Goal: Understand process/instructions

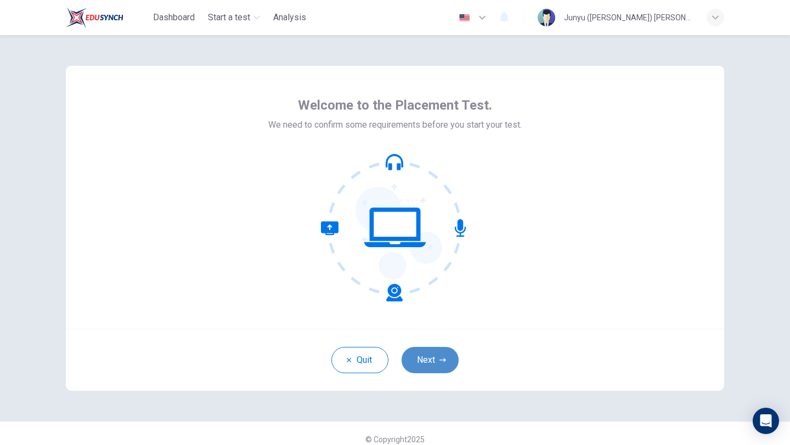
click at [417, 361] on button "Next" at bounding box center [429, 360] width 57 height 26
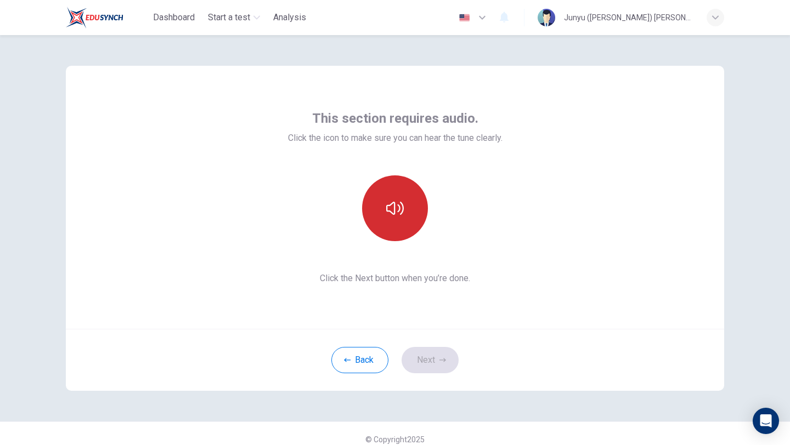
click at [394, 213] on icon "button" at bounding box center [395, 208] width 18 height 13
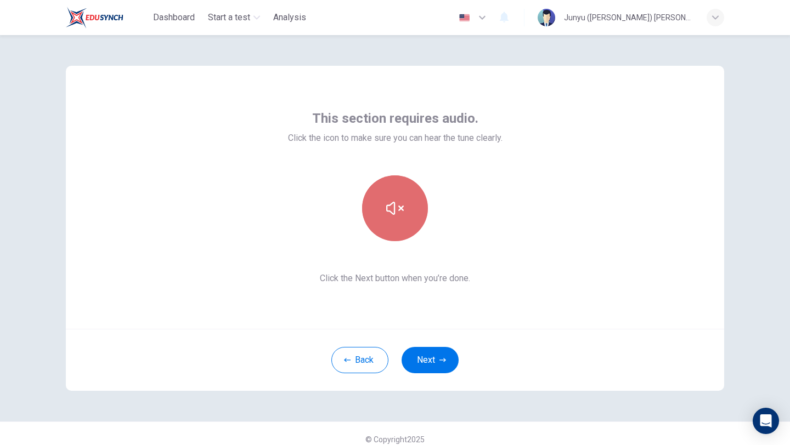
click at [394, 213] on icon "button" at bounding box center [395, 208] width 18 height 13
click at [395, 211] on icon "button" at bounding box center [395, 209] width 18 height 18
click at [405, 207] on button "button" at bounding box center [395, 208] width 66 height 66
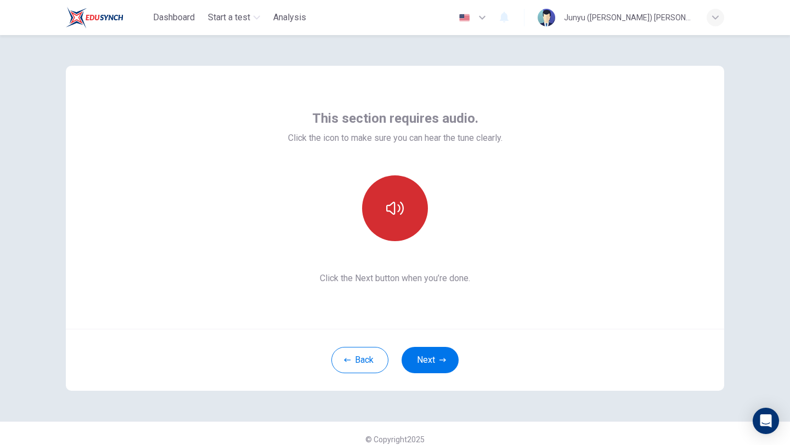
click at [405, 207] on button "button" at bounding box center [395, 208] width 66 height 66
click at [405, 208] on button "button" at bounding box center [395, 208] width 66 height 66
click at [398, 200] on icon "button" at bounding box center [395, 209] width 18 height 18
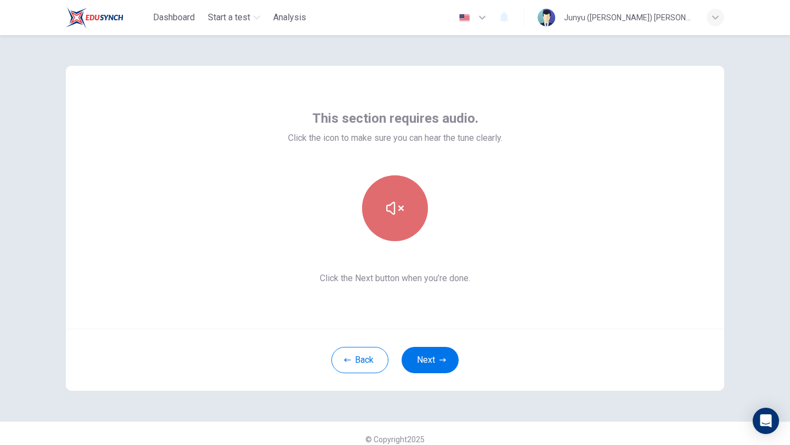
click at [398, 200] on icon "button" at bounding box center [395, 209] width 18 height 18
click at [402, 200] on icon "button" at bounding box center [395, 209] width 18 height 18
click at [435, 375] on div "Back Next" at bounding box center [395, 360] width 658 height 62
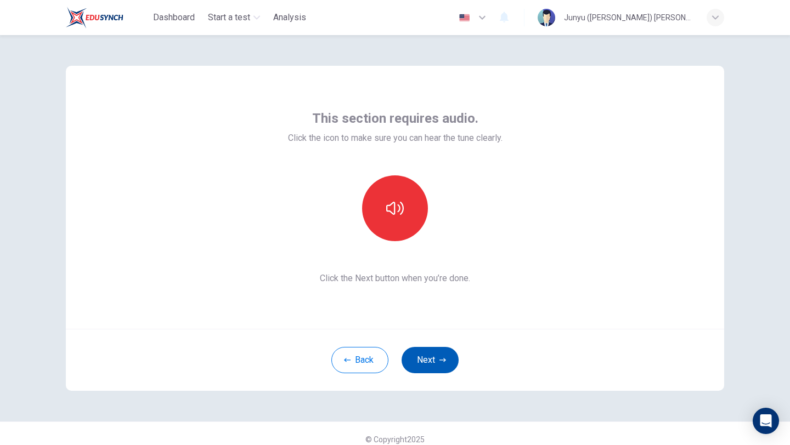
click at [435, 367] on button "Next" at bounding box center [429, 360] width 57 height 26
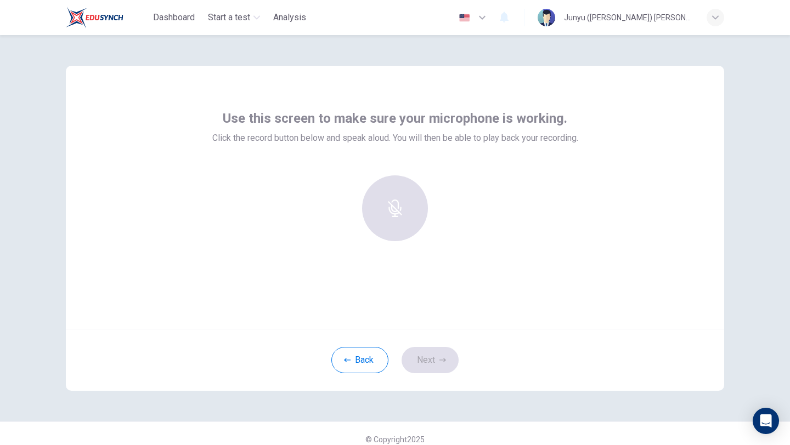
click at [629, 150] on div "Use this screen to make sure your microphone is working. Click the record butto…" at bounding box center [395, 197] width 658 height 263
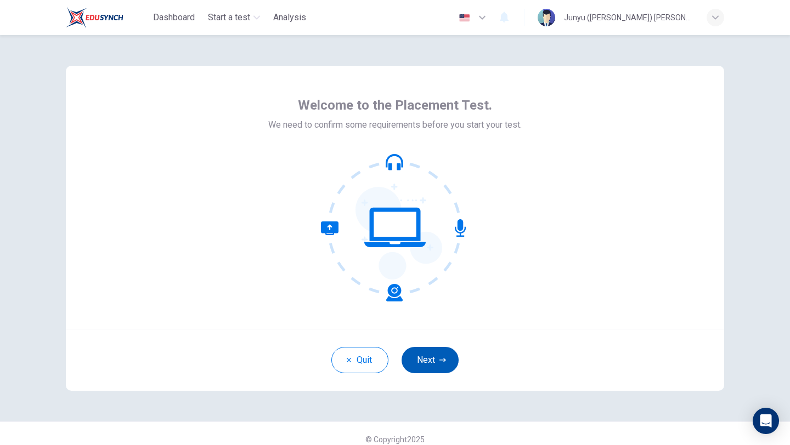
click at [427, 361] on button "Next" at bounding box center [429, 360] width 57 height 26
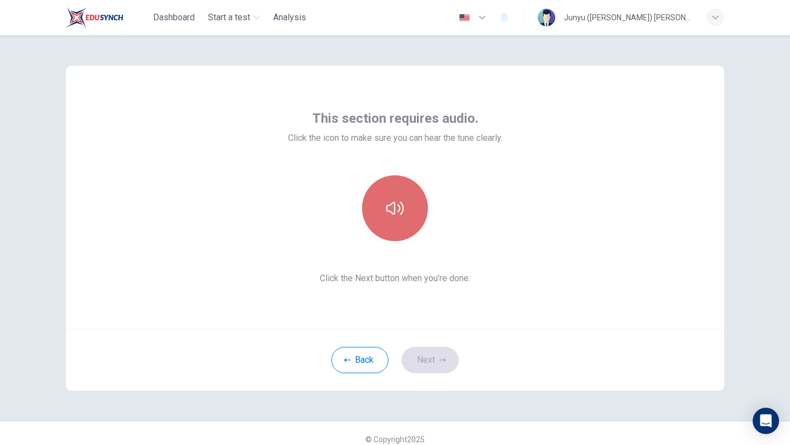
click at [400, 238] on button "button" at bounding box center [395, 208] width 66 height 66
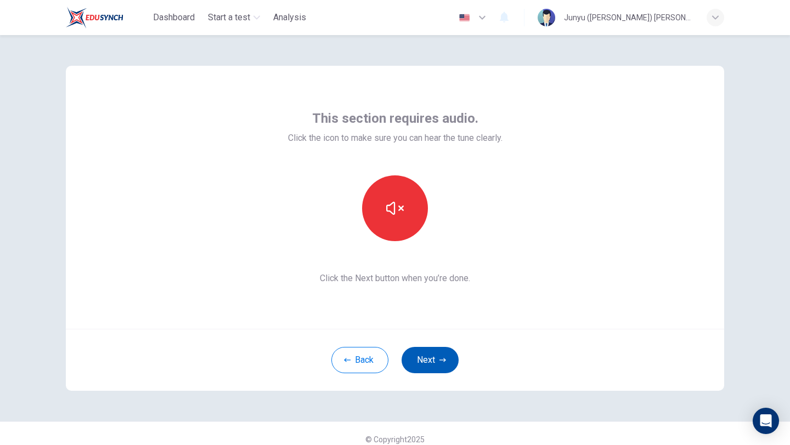
click at [426, 356] on button "Next" at bounding box center [429, 360] width 57 height 26
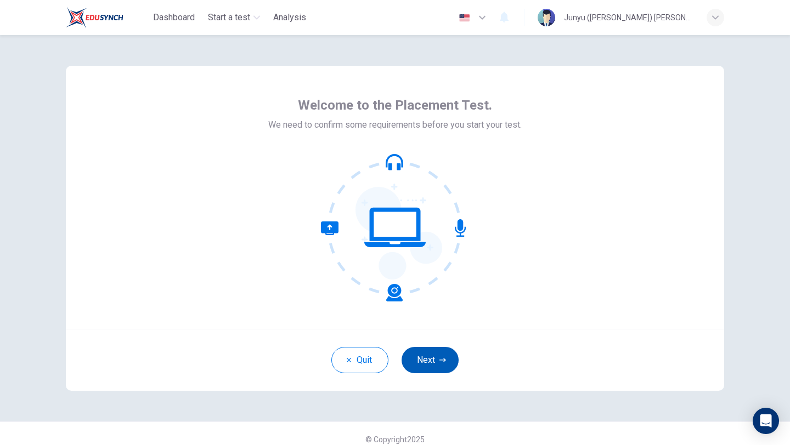
click at [422, 362] on button "Next" at bounding box center [429, 360] width 57 height 26
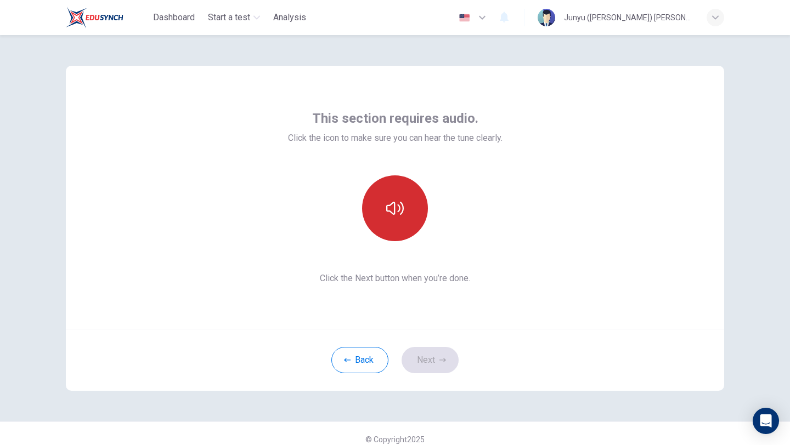
click at [400, 216] on icon "button" at bounding box center [395, 209] width 18 height 18
click at [395, 212] on icon "button" at bounding box center [395, 209] width 18 height 18
click at [403, 197] on button "button" at bounding box center [395, 208] width 66 height 66
click at [402, 199] on button "button" at bounding box center [395, 208] width 66 height 66
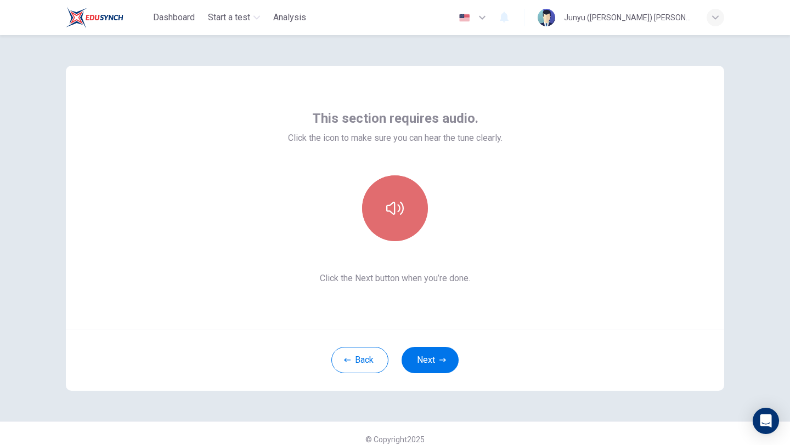
click at [402, 199] on button "button" at bounding box center [395, 208] width 66 height 66
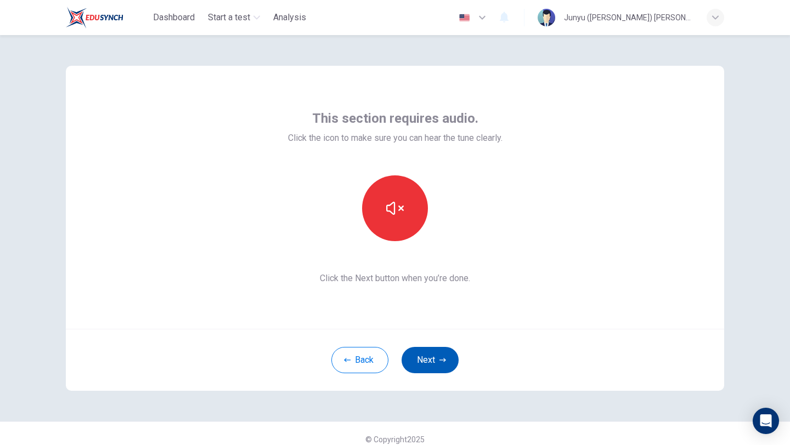
click at [415, 357] on button "Next" at bounding box center [429, 360] width 57 height 26
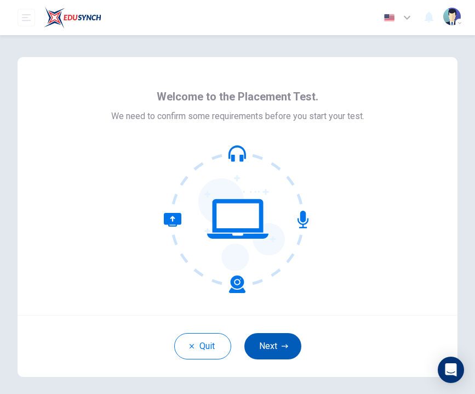
click at [269, 335] on button "Next" at bounding box center [273, 346] width 57 height 26
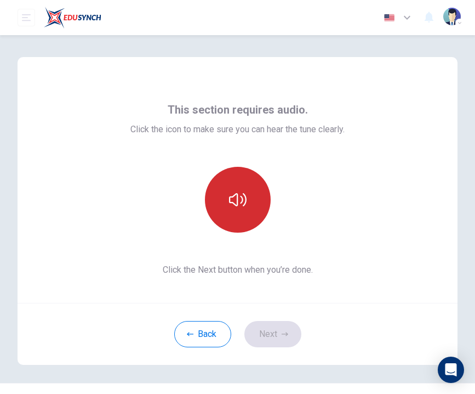
click at [226, 229] on button "button" at bounding box center [238, 200] width 66 height 66
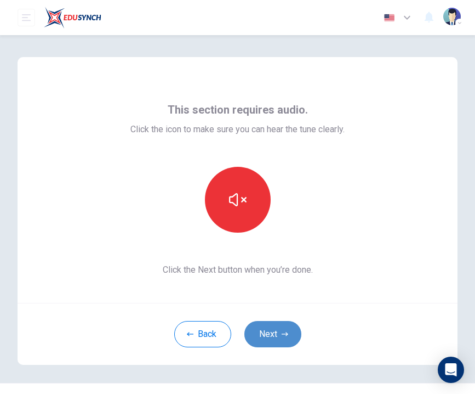
click at [280, 324] on button "Next" at bounding box center [273, 334] width 57 height 26
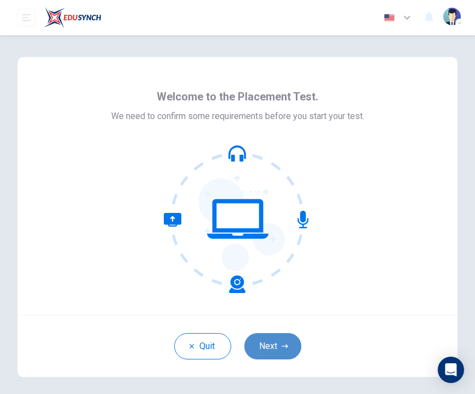
click at [290, 353] on button "Next" at bounding box center [273, 346] width 57 height 26
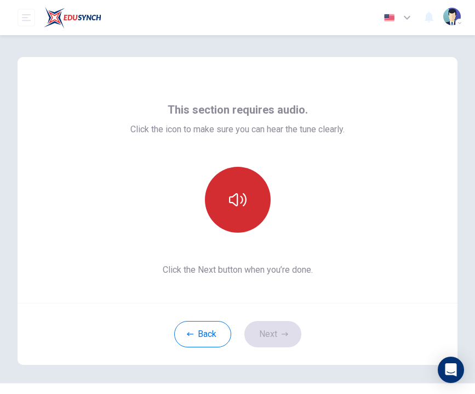
click at [231, 230] on button "button" at bounding box center [238, 200] width 66 height 66
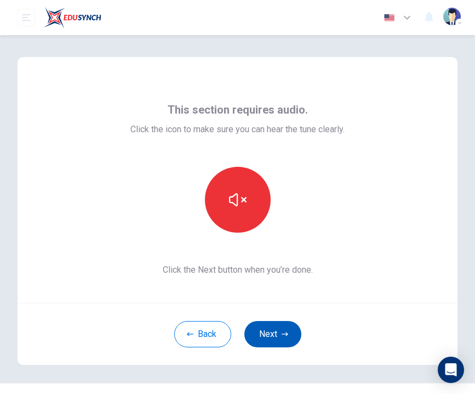
click at [280, 338] on button "Next" at bounding box center [273, 334] width 57 height 26
